Goal: Task Accomplishment & Management: Manage account settings

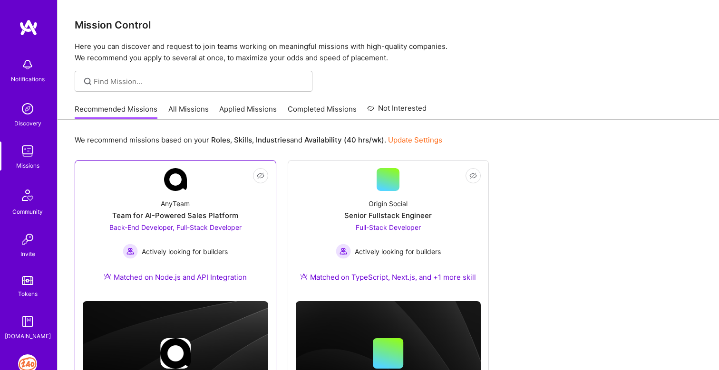
click at [225, 267] on div "AnyTeam Team for AI-Powered Sales Platform Back-End Developer, Full-Stack Devel…" at bounding box center [175, 242] width 185 height 103
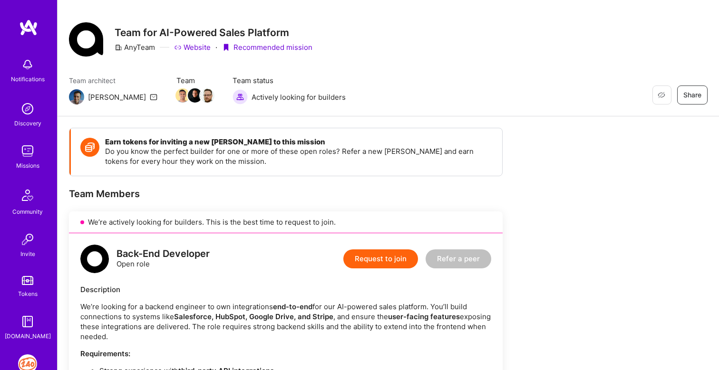
scroll to position [10, 0]
click at [195, 48] on link "Website" at bounding box center [192, 48] width 37 height 10
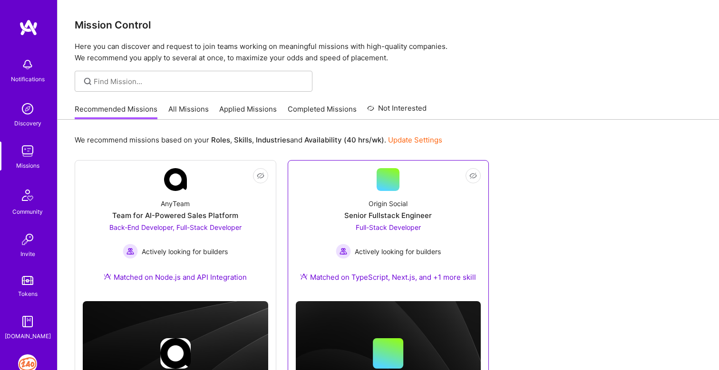
click at [374, 243] on div "Full-Stack Developer Actively looking for builders" at bounding box center [388, 241] width 105 height 37
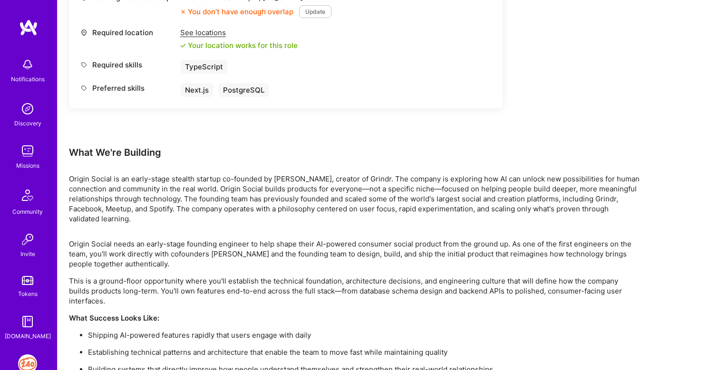
scroll to position [490, 0]
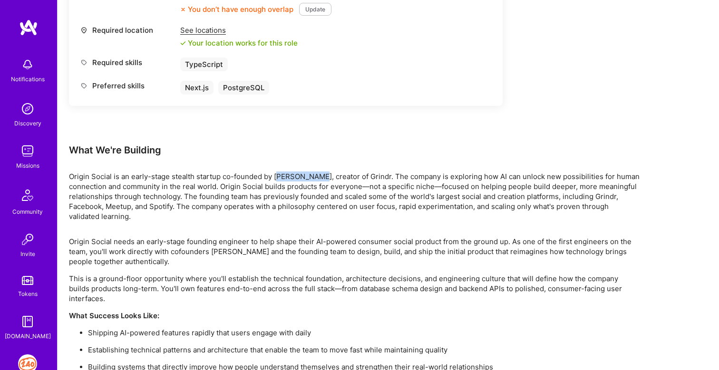
drag, startPoint x: 278, startPoint y: 167, endPoint x: 316, endPoint y: 166, distance: 38.5
click at [316, 172] on p "Origin Social is an early-stage stealth startup co-founded by [PERSON_NAME], cr…" at bounding box center [354, 197] width 571 height 50
copy p "[PERSON_NAME]"
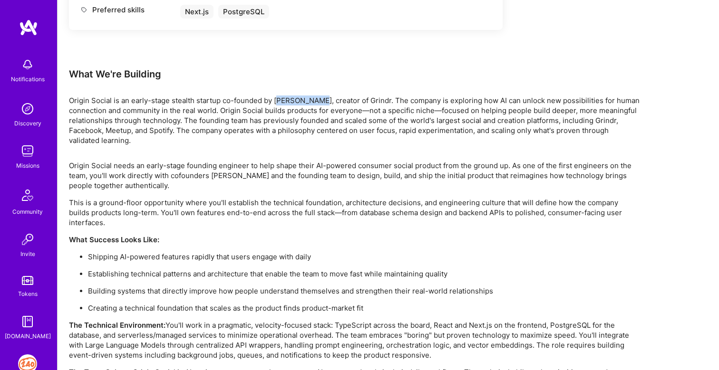
scroll to position [623, 0]
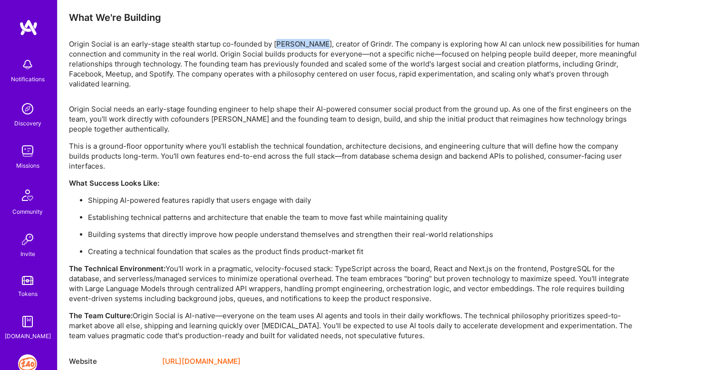
click at [230, 356] on link "[URL][DOMAIN_NAME]" at bounding box center [201, 361] width 78 height 11
click at [23, 358] on img at bounding box center [27, 364] width 19 height 19
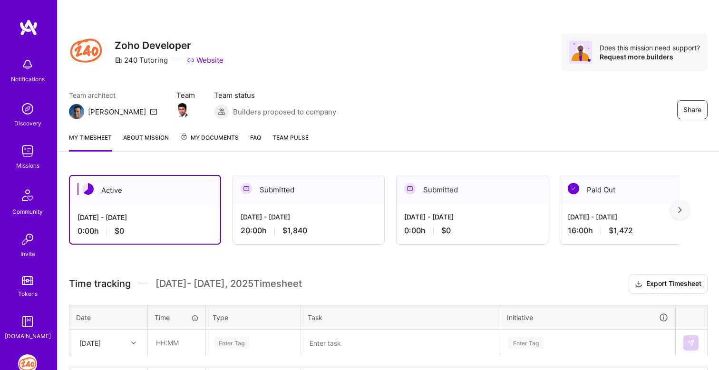
scroll to position [70, 0]
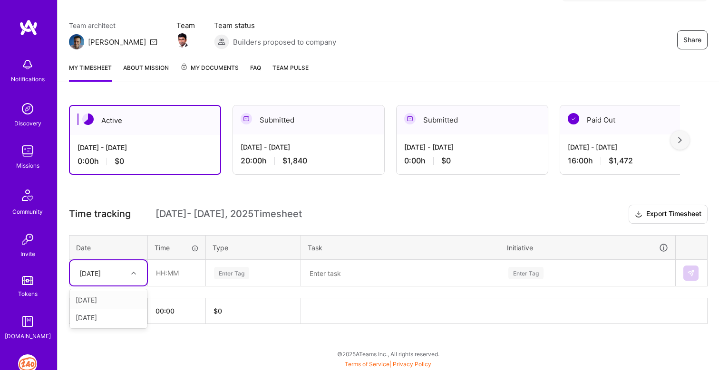
click at [122, 268] on div "[DATE]" at bounding box center [101, 273] width 53 height 16
click at [103, 301] on div "[DATE]" at bounding box center [108, 300] width 77 height 18
click at [161, 276] on input "text" at bounding box center [176, 273] width 57 height 25
type input "02:00"
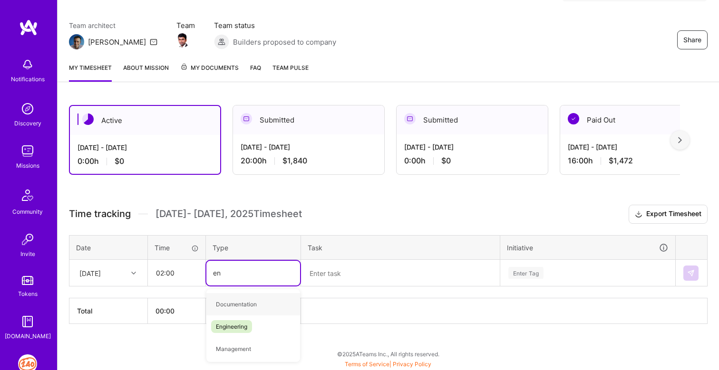
type input "eng"
click at [244, 308] on span "Engineering" at bounding box center [231, 304] width 41 height 13
click at [342, 269] on textarea at bounding box center [400, 273] width 197 height 25
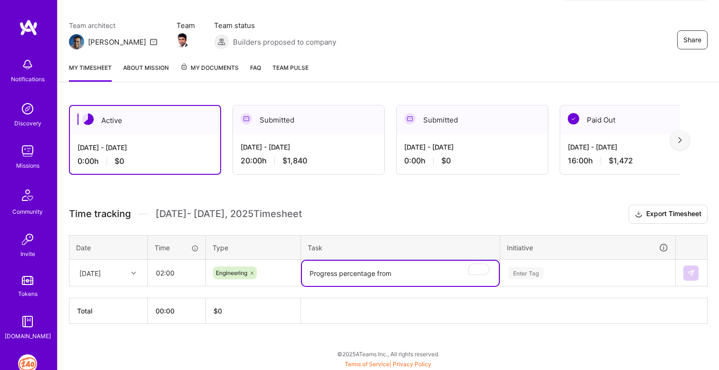
click at [396, 272] on textarea "Progress percentage from" at bounding box center [400, 273] width 197 height 25
type textarea "Progress percentage from Invitation to Enrollment."
click at [506, 226] on div "Time tracking [DATE] - [DATE] Timesheet Export Timesheet Date Time Type Task In…" at bounding box center [388, 264] width 639 height 119
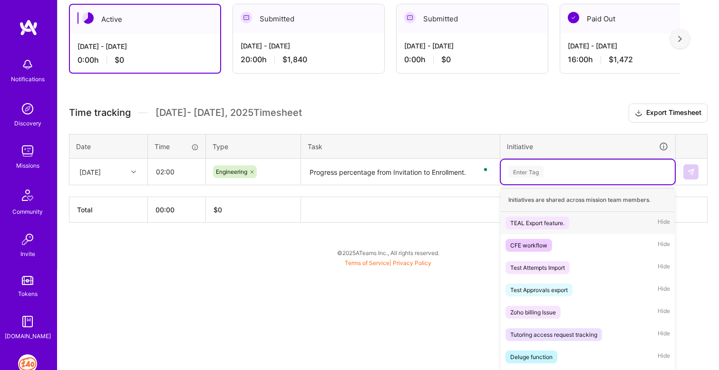
click at [525, 184] on div "option TEAL Export feature. focused, 1 of 9. 9 results available. Use Up and Do…" at bounding box center [588, 172] width 174 height 25
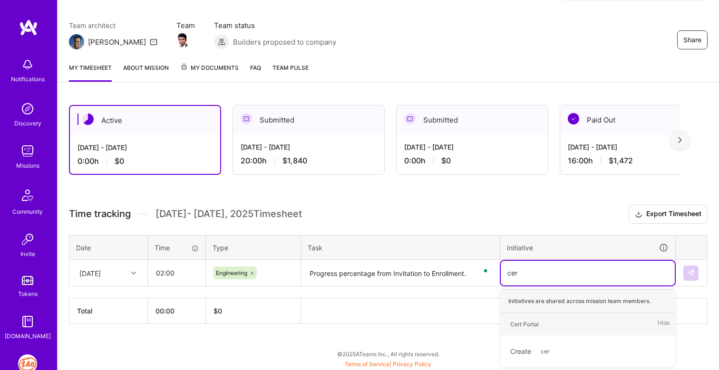
type input "cert"
click at [527, 318] on span "Cert Portal" at bounding box center [524, 324] width 38 height 13
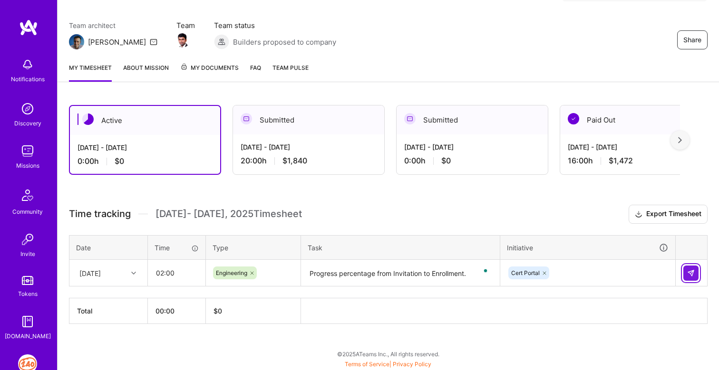
click at [689, 273] on img at bounding box center [691, 274] width 8 height 8
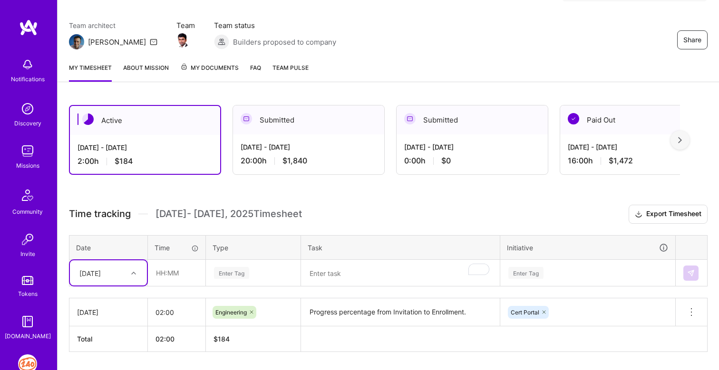
click at [99, 277] on div "[DATE]" at bounding box center [89, 273] width 21 height 10
click at [101, 315] on div "[DATE]" at bounding box center [108, 318] width 77 height 18
click at [159, 271] on input "text" at bounding box center [176, 273] width 57 height 25
type input "02:00"
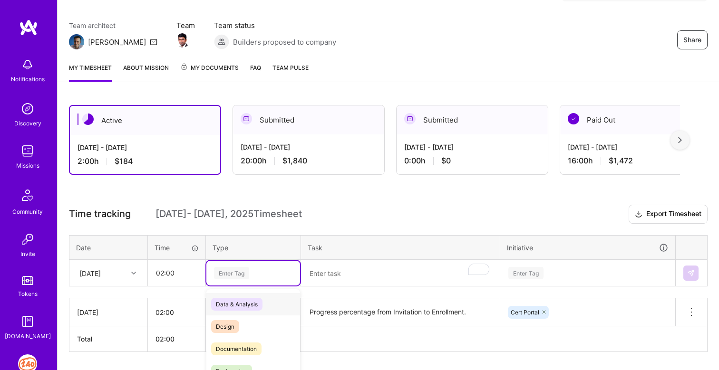
scroll to position [98, 0]
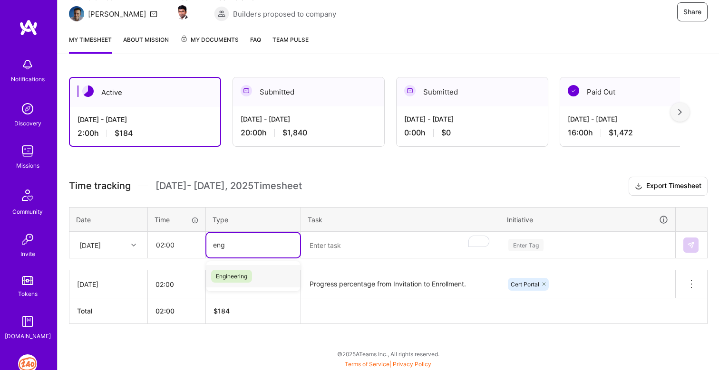
type input "engi"
click at [235, 277] on span "Engineering" at bounding box center [231, 276] width 41 height 13
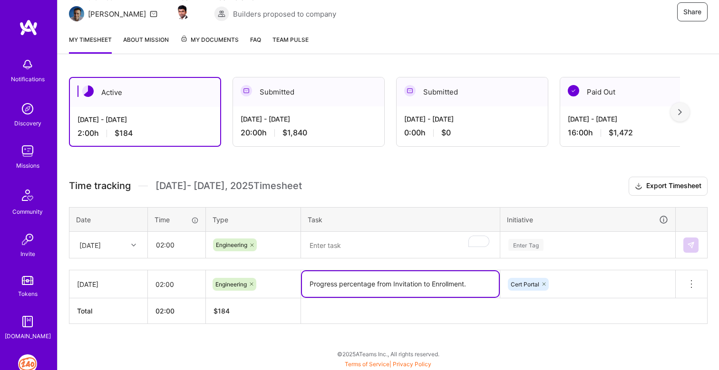
drag, startPoint x: 310, startPoint y: 283, endPoint x: 469, endPoint y: 282, distance: 159.3
click at [469, 282] on textarea "Progress percentage from Invitation to Enrollment." at bounding box center [400, 285] width 197 height 26
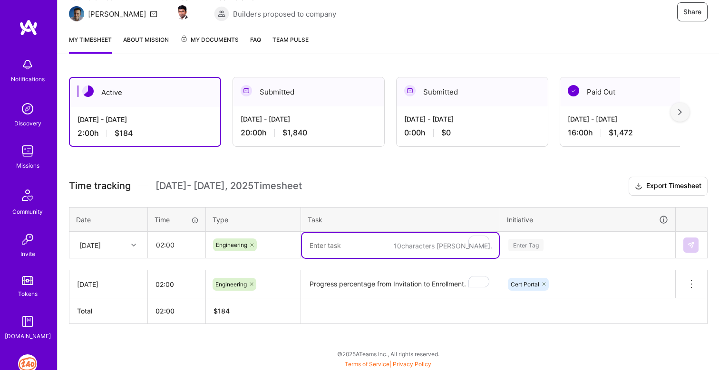
click at [404, 248] on textarea "To enrich screen reader interactions, please activate Accessibility in Grammarl…" at bounding box center [400, 245] width 197 height 25
paste textarea "Progress percentage from Invitation to Enrollment."
type textarea "Progress percentage from Invitation to Enrollment."
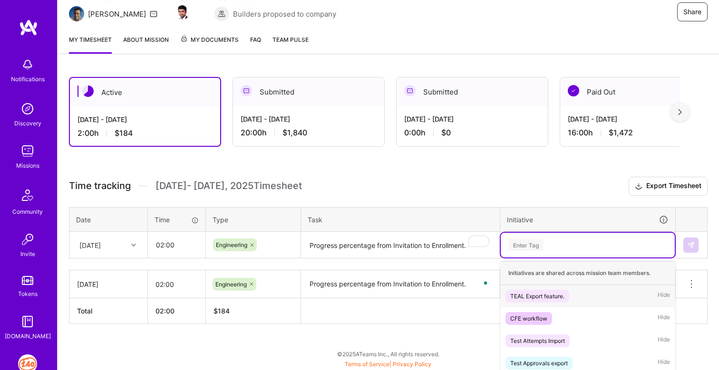
click at [535, 243] on div "option Cert Portal, selected. option TEAL Export feature. focused, 1 of 9. 9 re…" at bounding box center [588, 245] width 174 height 25
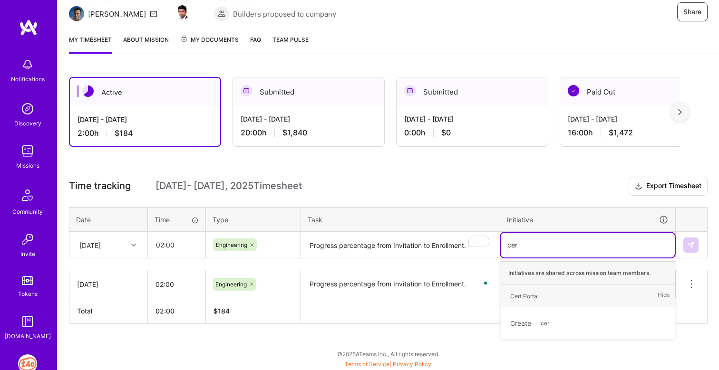
type input "cert"
click at [532, 293] on div "Cert Portal" at bounding box center [524, 296] width 29 height 10
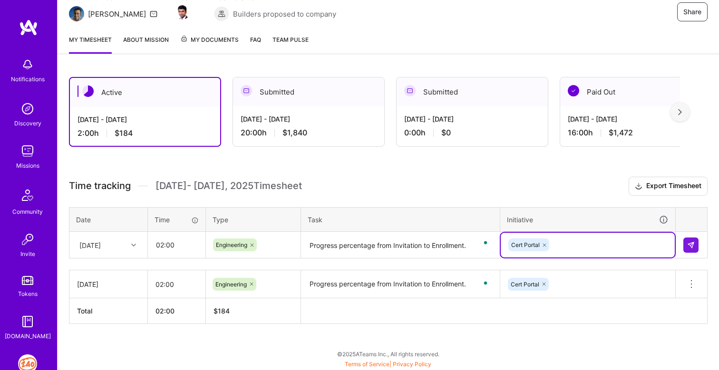
click at [468, 246] on textarea "Progress percentage from Invitation to Enrollment." at bounding box center [400, 245] width 197 height 25
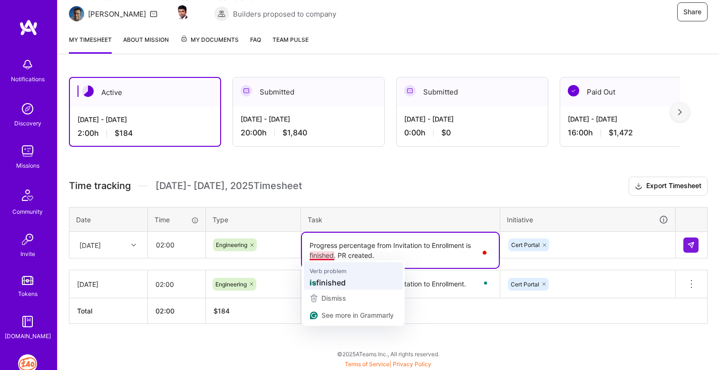
scroll to position [0, 0]
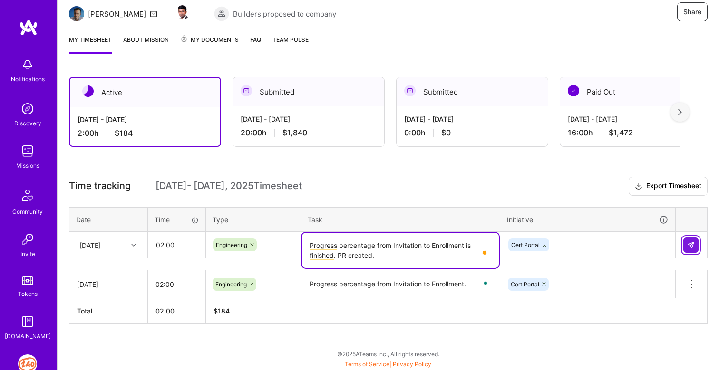
type textarea "Progress percentage from Invitation to Enrollment is finished. PR created."
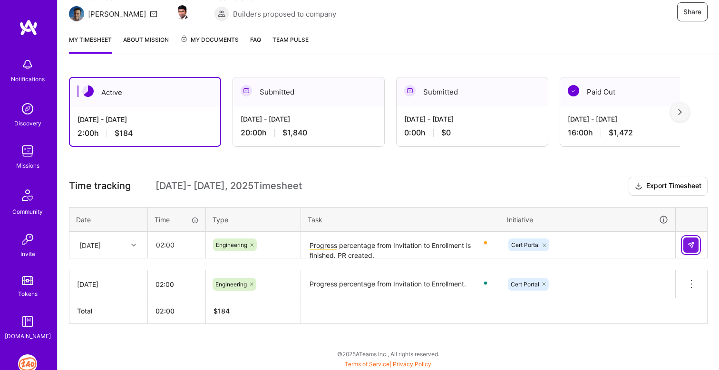
click at [694, 240] on button at bounding box center [690, 245] width 15 height 15
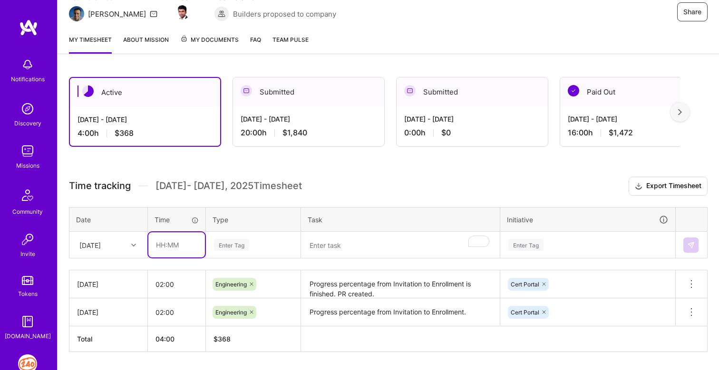
click at [165, 246] on input "text" at bounding box center [176, 245] width 57 height 25
type input "05:00"
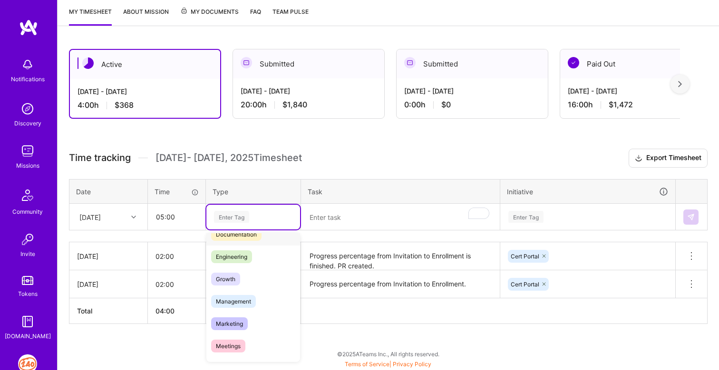
scroll to position [53, 0]
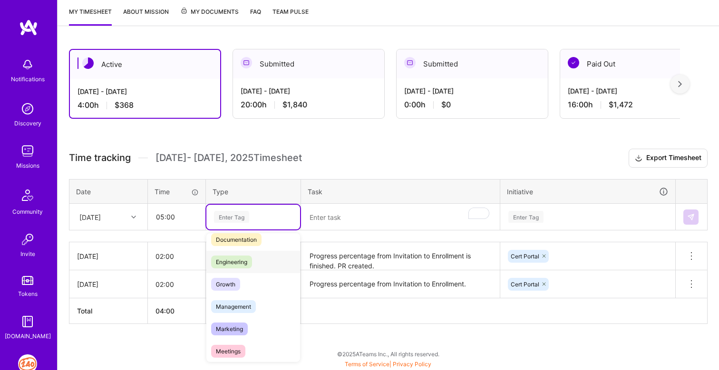
click at [242, 266] on span "Engineering" at bounding box center [231, 262] width 41 height 13
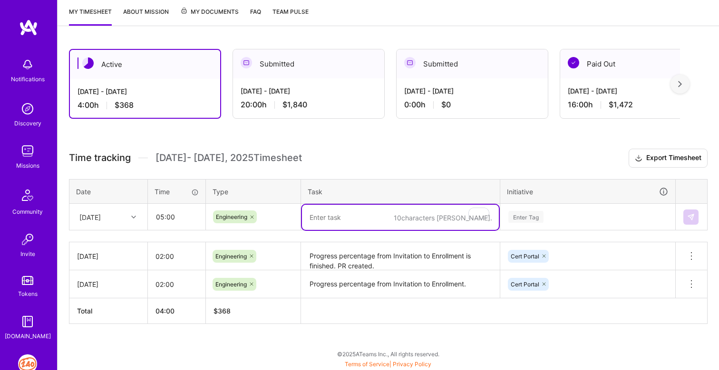
click at [325, 221] on textarea "To enrich screen reader interactions, please activate Accessibility in Grammarl…" at bounding box center [400, 217] width 197 height 25
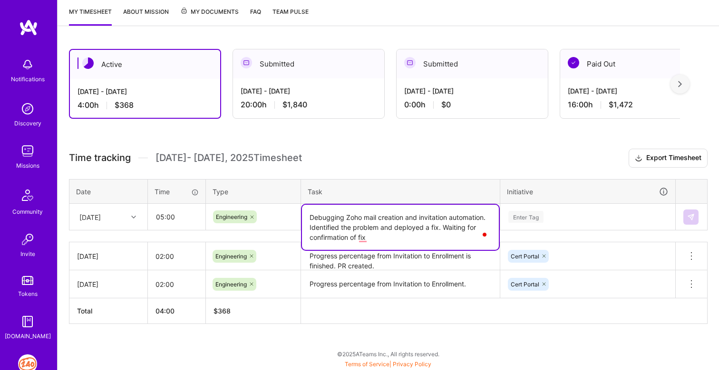
click at [480, 227] on textarea "Debugging Zoho mail creation and invitation automation. Identified the problem …" at bounding box center [400, 227] width 197 height 45
click at [436, 234] on textarea "Debugging Zoho mail creation and invitation automation. Identified the problem …" at bounding box center [400, 227] width 197 height 45
type textarea "Debugging Zoho mail creation and invitation automation. Identified the problem …"
click at [531, 214] on div "Enter Tag" at bounding box center [588, 216] width 174 height 25
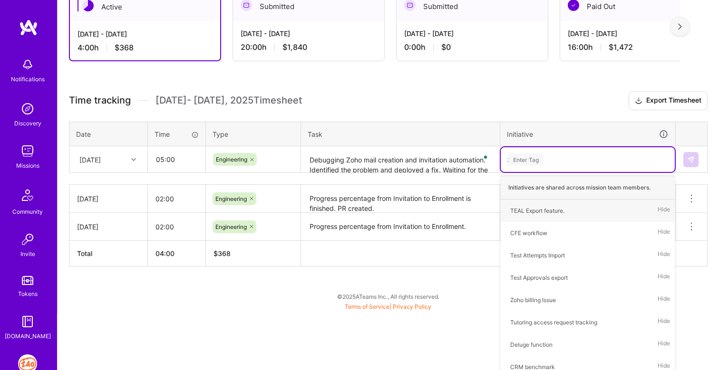
scroll to position [126, 0]
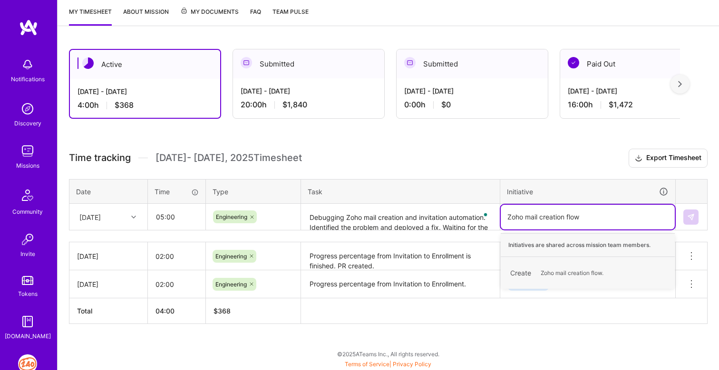
type input "Zoho mail creation flow."
click at [579, 272] on span "Zoho mail creation flow." at bounding box center [572, 273] width 72 height 13
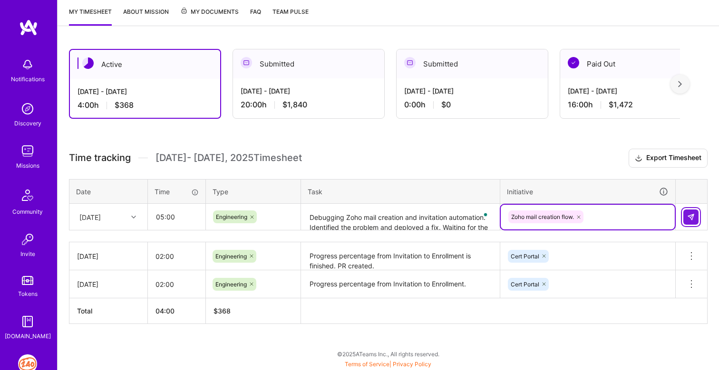
click at [690, 218] on img at bounding box center [691, 218] width 8 height 8
